Goal: Find specific page/section: Find specific page/section

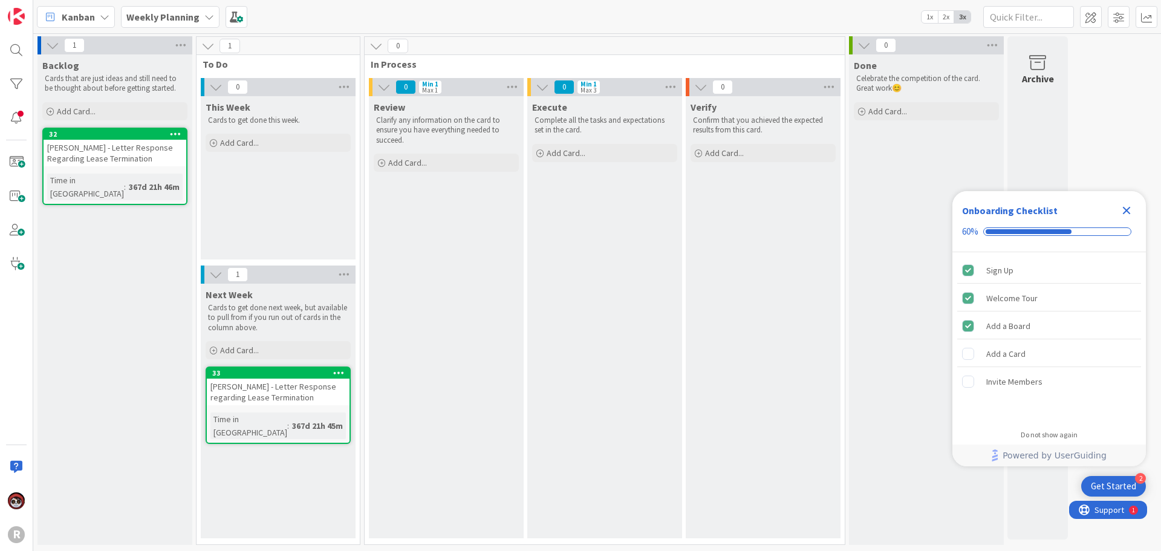
click at [76, 17] on span "Kanban" at bounding box center [78, 17] width 33 height 15
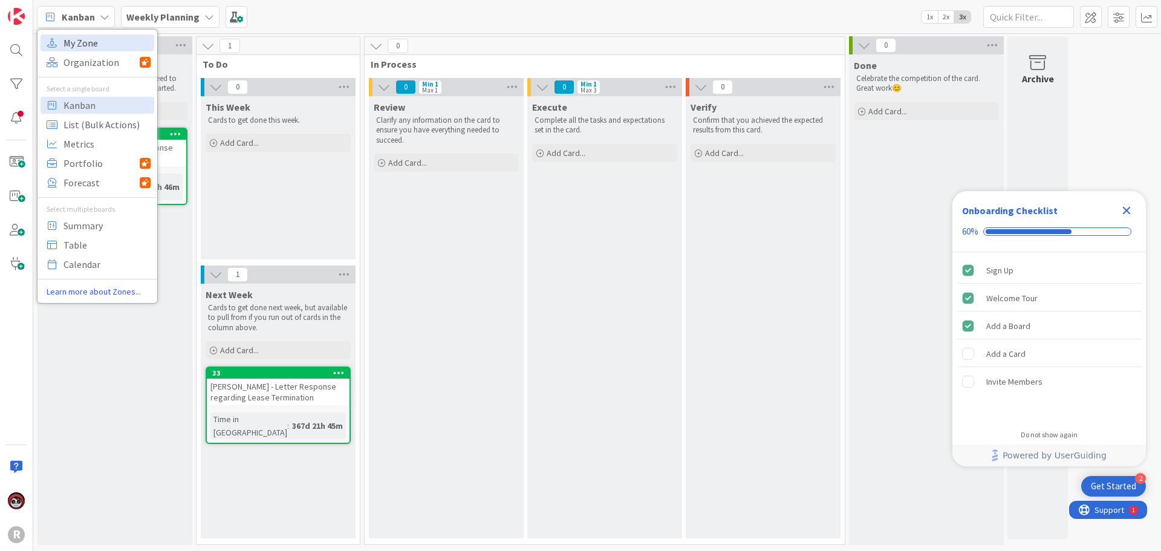
click at [87, 45] on span "My Zone" at bounding box center [106, 43] width 87 height 18
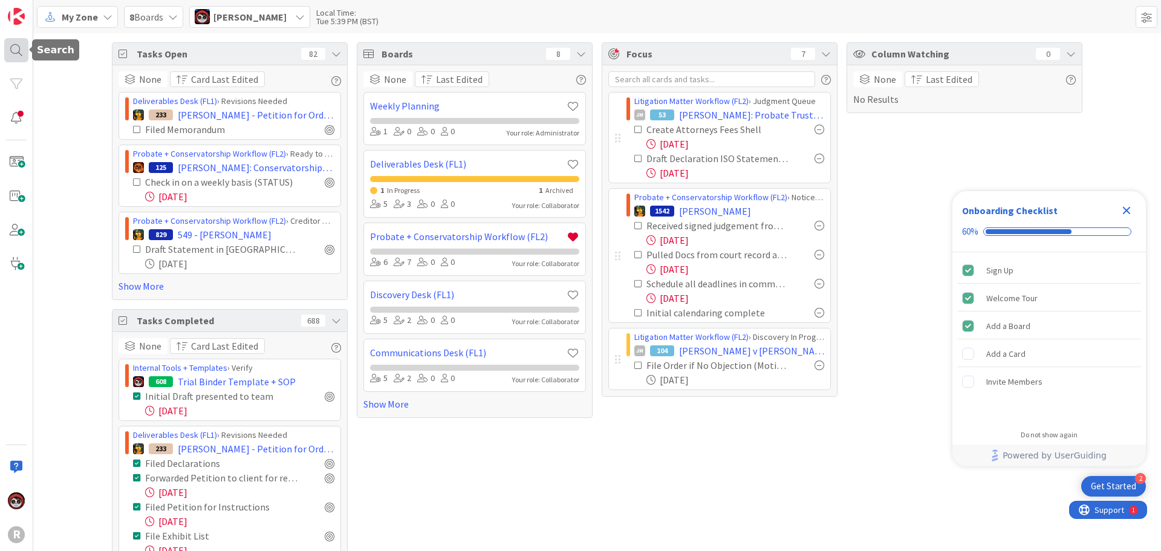
click at [13, 48] on div at bounding box center [16, 50] width 24 height 24
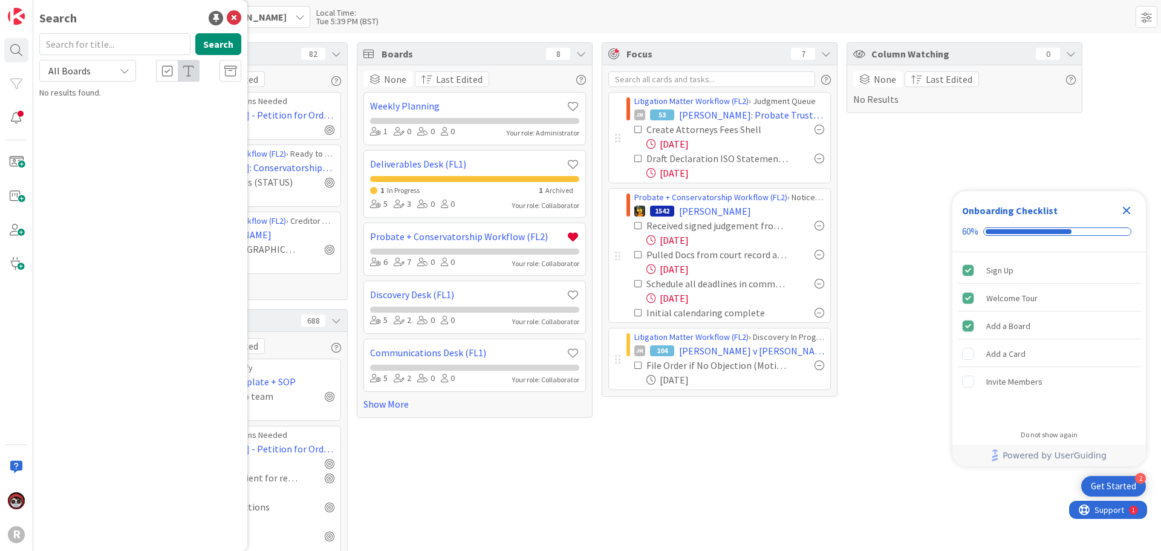
click at [93, 47] on input "text" at bounding box center [114, 44] width 151 height 22
type input "precise"
click at [116, 116] on p "RareBrain v. Precise Manufacturing & Engineering" at bounding box center [148, 112] width 185 height 25
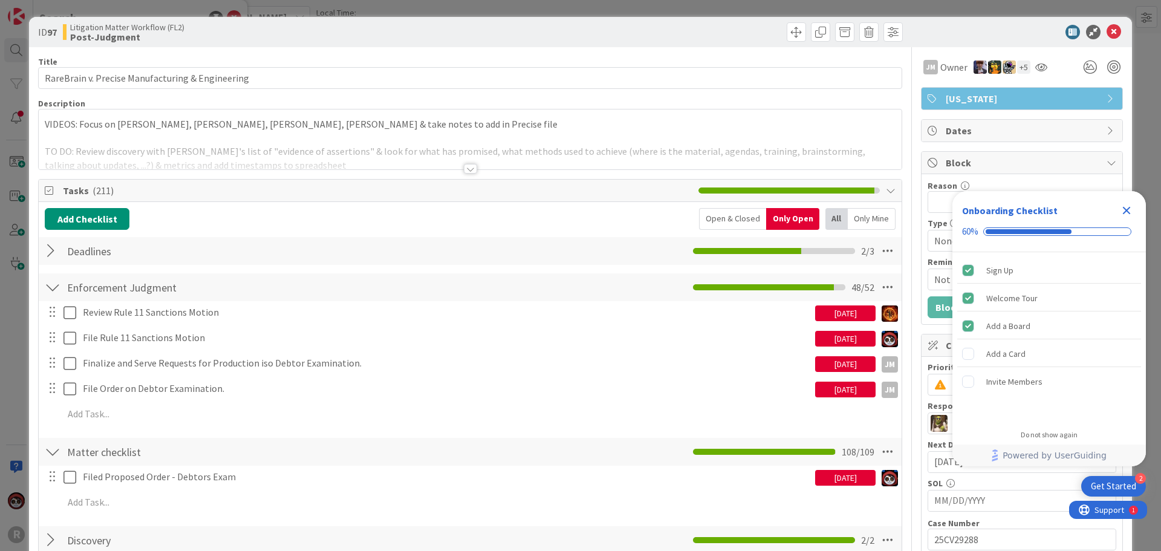
click at [464, 167] on div at bounding box center [470, 169] width 13 height 10
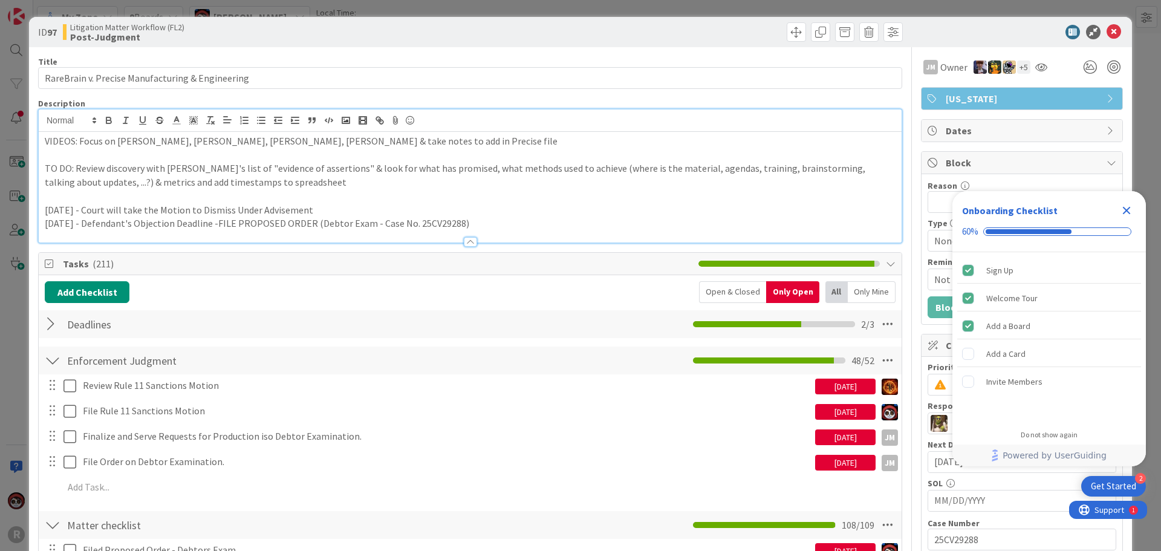
click at [511, 226] on p "October 6, 2025 - Defendant's Objection Deadline -FILE PROPOSED ORDER (Debtor E…" at bounding box center [470, 223] width 851 height 14
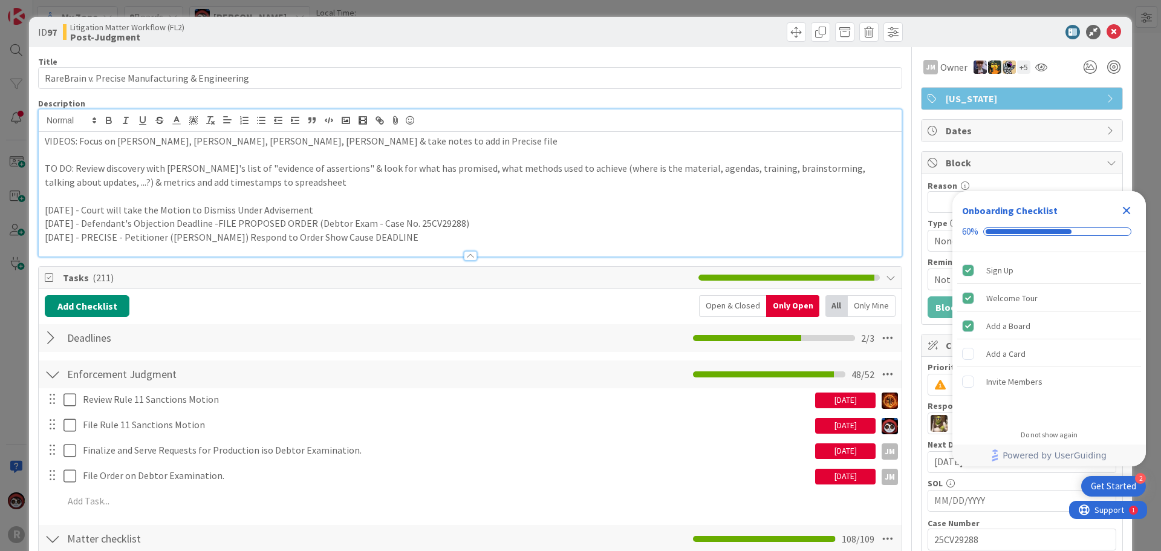
click at [167, 238] on p "November 21, 2025 - PRECISE - Petitioner (Gower Idrees) Respond to Order Show C…" at bounding box center [470, 237] width 851 height 14
drag, startPoint x: 169, startPoint y: 239, endPoint x: 129, endPoint y: 239, distance: 39.3
click at [129, 239] on p "November 21, 2025 - PRECISE - Petitioner (Gower Idrees) Respond to Order Show C…" at bounding box center [470, 237] width 851 height 14
click at [443, 318] on div "Add Checklist Open & Closed Only Open All Only Mine Deadlines Checklist Name 9 …" at bounding box center [470, 505] width 851 height 420
click at [406, 278] on span "Tasks ( 211 )" at bounding box center [377, 277] width 629 height 15
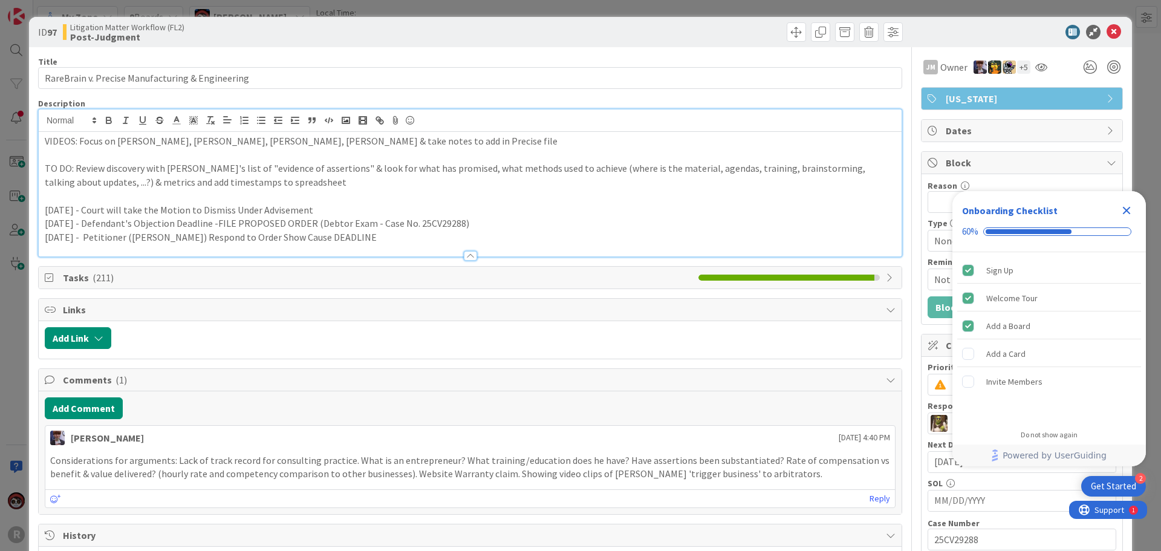
click at [406, 278] on span "Tasks ( 211 )" at bounding box center [377, 277] width 629 height 15
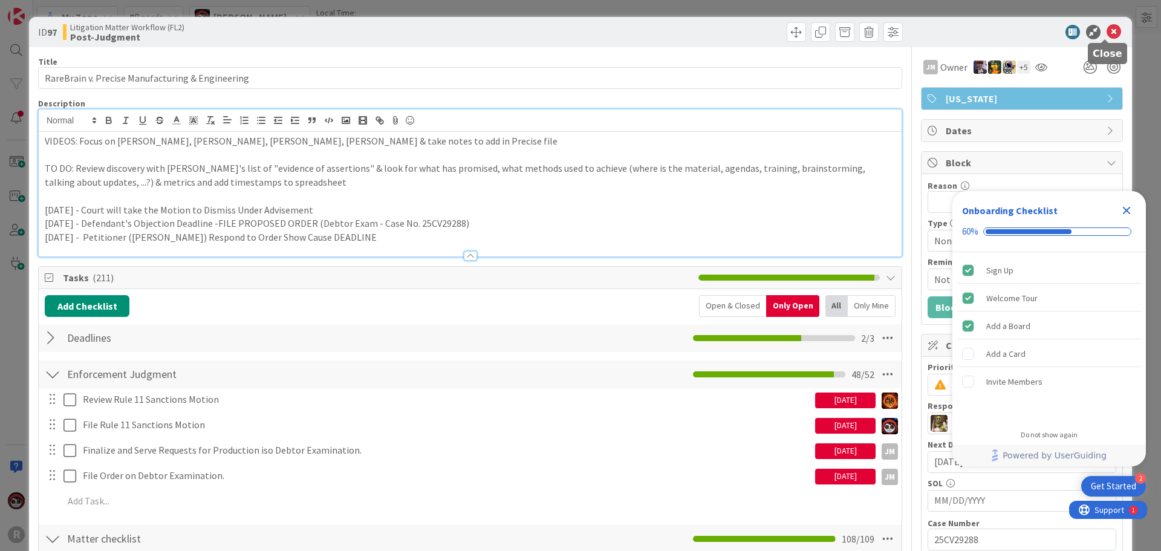
click at [1108, 36] on icon at bounding box center [1113, 32] width 15 height 15
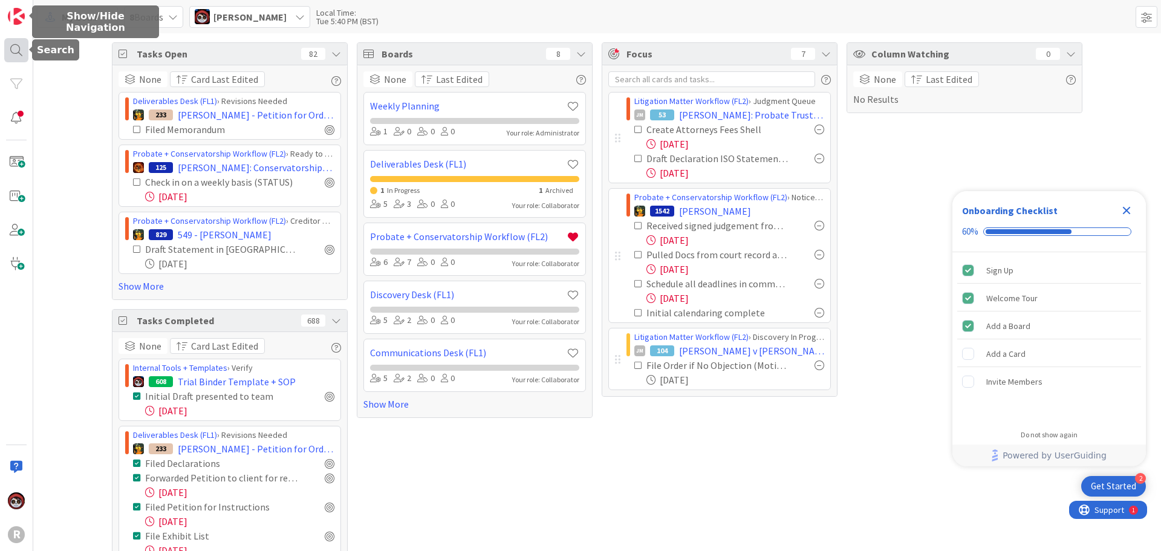
click at [24, 43] on div at bounding box center [16, 50] width 24 height 24
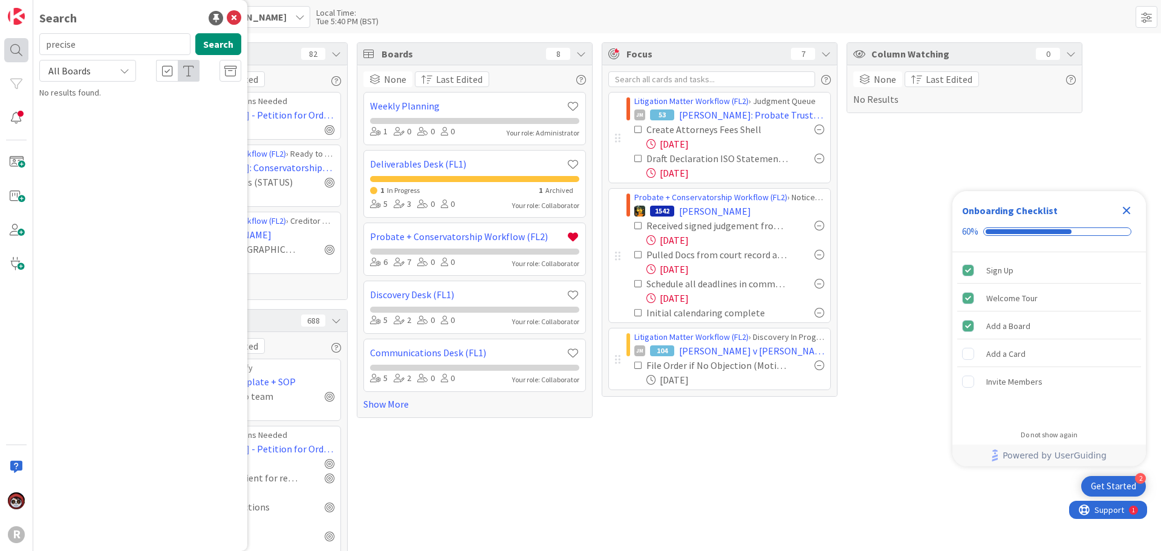
drag, startPoint x: 103, startPoint y: 47, endPoint x: 5, endPoint y: 44, distance: 97.4
click at [5, 44] on div "R Search precise Search All Boards No results found." at bounding box center [16, 275] width 33 height 551
type input "godinez"
click at [174, 102] on p "GODINEZ , Luisa" at bounding box center [148, 106] width 185 height 13
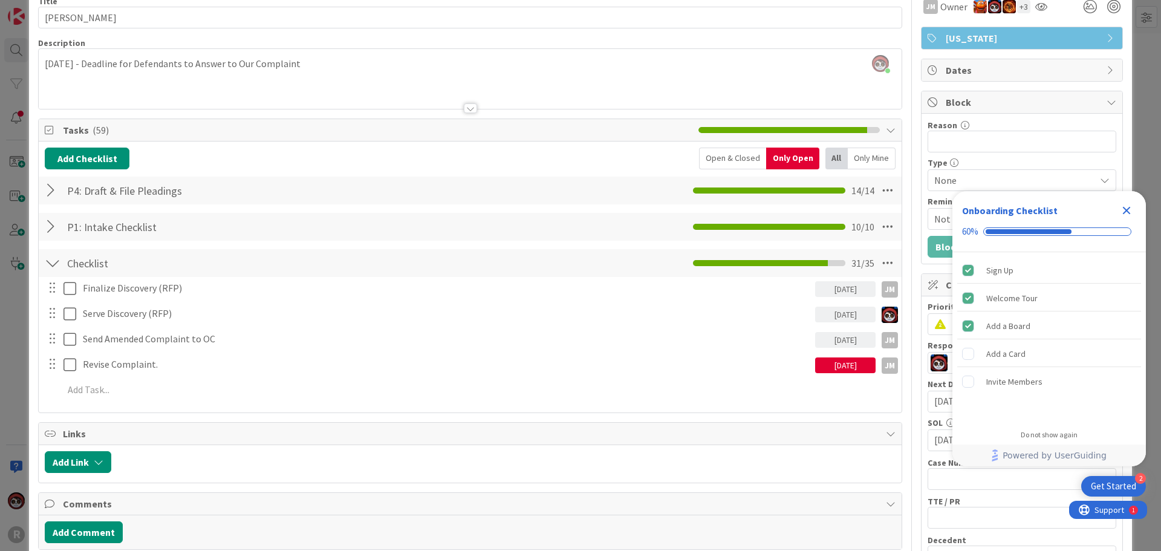
scroll to position [121, 0]
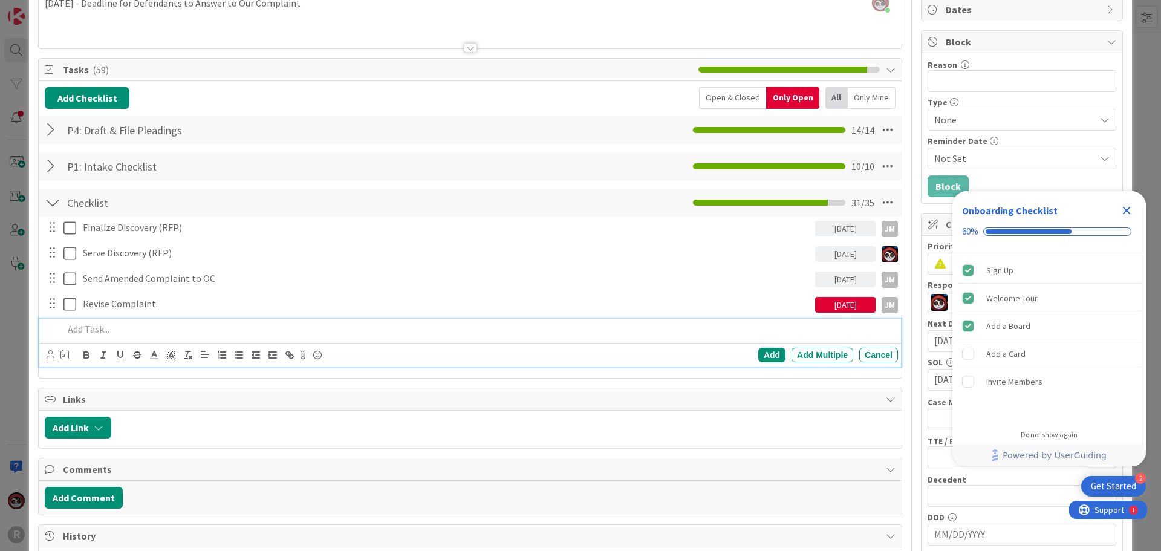
click at [132, 330] on p at bounding box center [478, 329] width 830 height 14
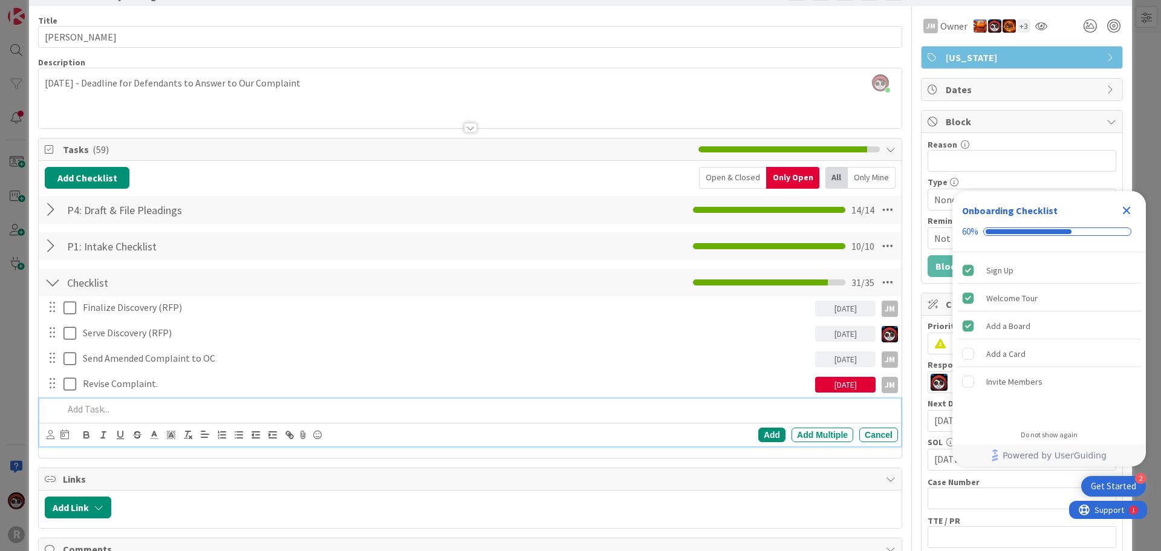
scroll to position [0, 0]
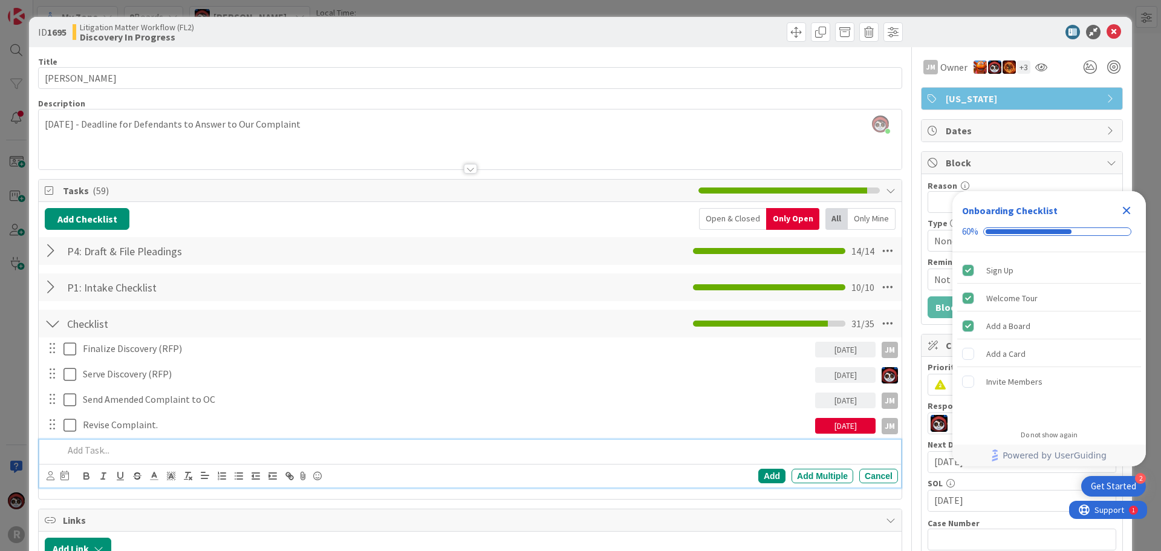
click at [356, 123] on div "Jasmin Sanchez just joined August 21, 2025 - Deadline for Defendants to Answer …" at bounding box center [470, 139] width 863 height 60
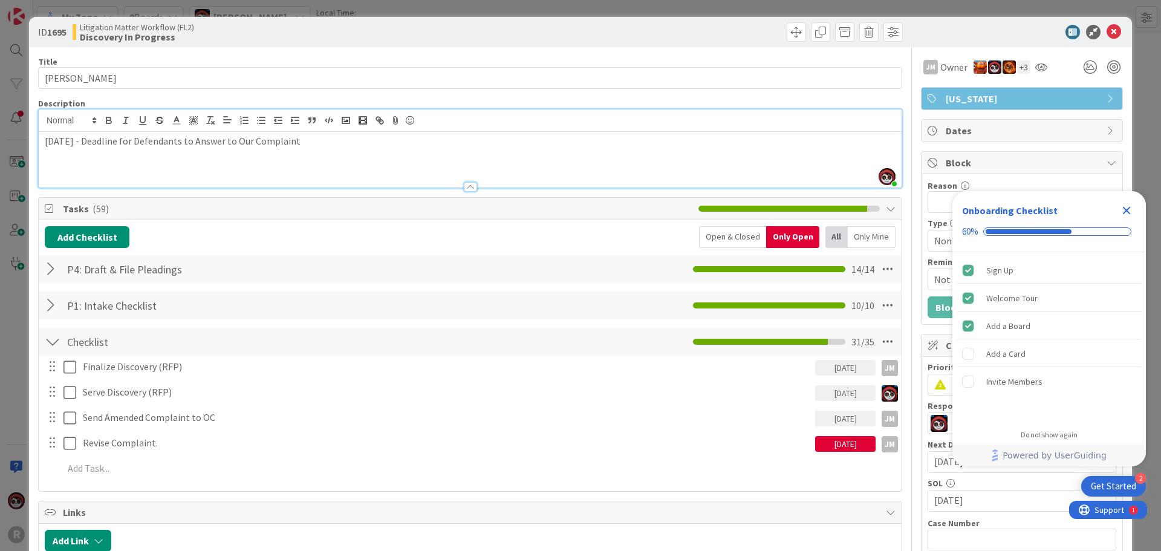
click at [51, 160] on p at bounding box center [470, 155] width 851 height 14
click at [125, 155] on p "November 4, 2025 - File Motion for Default/Motion for Extension DEADLINE" at bounding box center [470, 155] width 851 height 14
click at [385, 154] on p "November 4, 2025 - Deadline to File Motion for Default/Motion for Extension DEA…" at bounding box center [470, 155] width 851 height 14
drag, startPoint x: 403, startPoint y: 153, endPoint x: 354, endPoint y: 153, distance: 48.4
click at [354, 153] on p "November 4, 2025 - Deadline to File Motion for Default/Motion for Extension DEA…" at bounding box center [470, 155] width 851 height 14
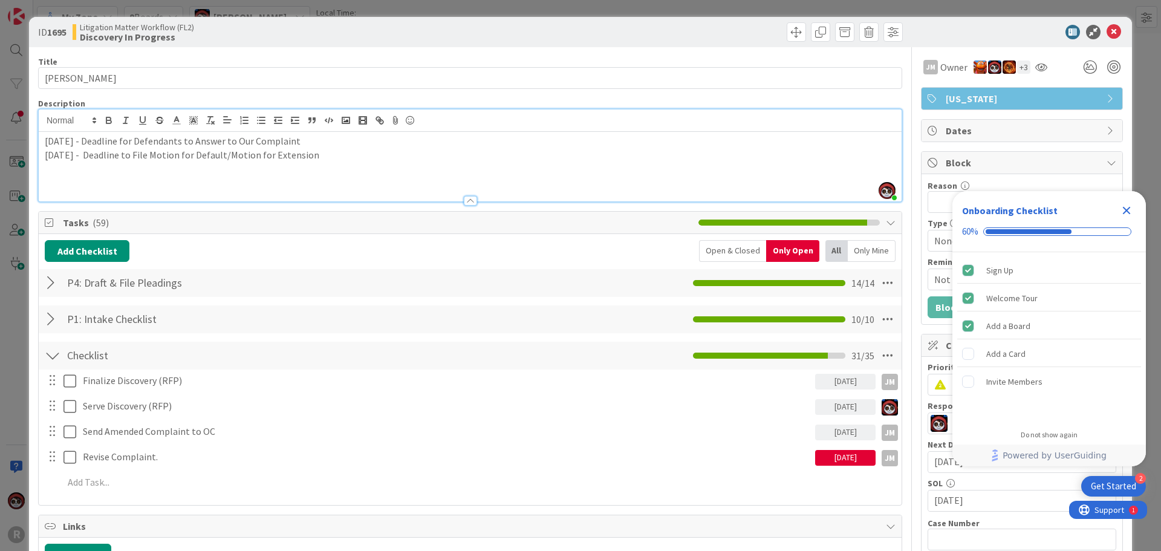
click at [282, 180] on p at bounding box center [470, 182] width 851 height 14
click at [108, 162] on p at bounding box center [470, 168] width 851 height 14
click at [122, 169] on p "October 28, 2025 -Complaint Amendment DEADLINE" at bounding box center [470, 168] width 851 height 14
drag, startPoint x: 334, startPoint y: 166, endPoint x: 279, endPoint y: 170, distance: 54.6
click at [279, 170] on p "October 28, 2025 - Deadline to File Complaint Amendment DEADLINE" at bounding box center [470, 168] width 851 height 14
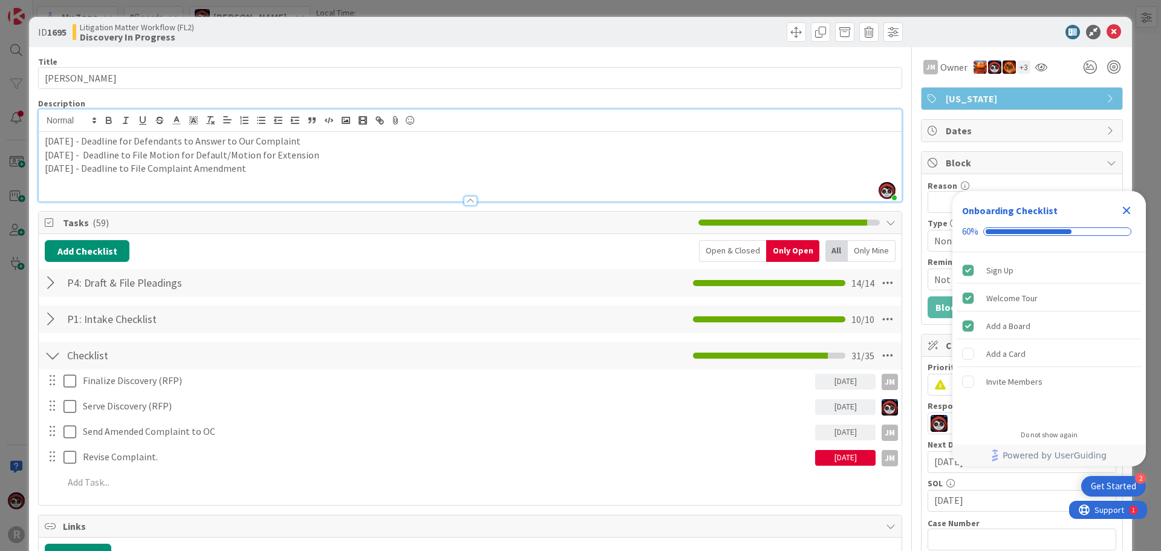
click at [183, 166] on p "October 28, 2025 - Deadline to File Complaint Amendment" at bounding box center [470, 168] width 851 height 14
